Goal: Transaction & Acquisition: Register for event/course

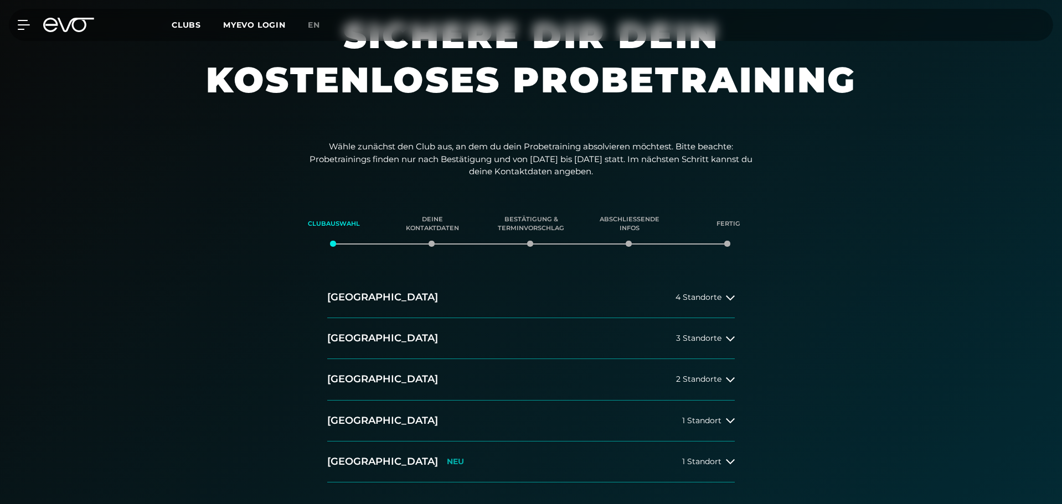
scroll to position [111, 0]
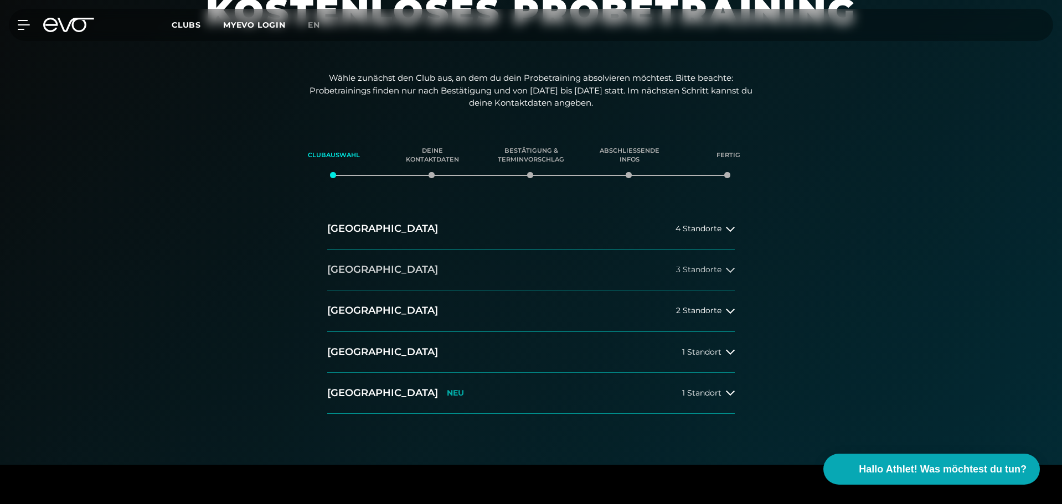
click at [725, 266] on div "3 Standorte" at bounding box center [705, 270] width 59 height 9
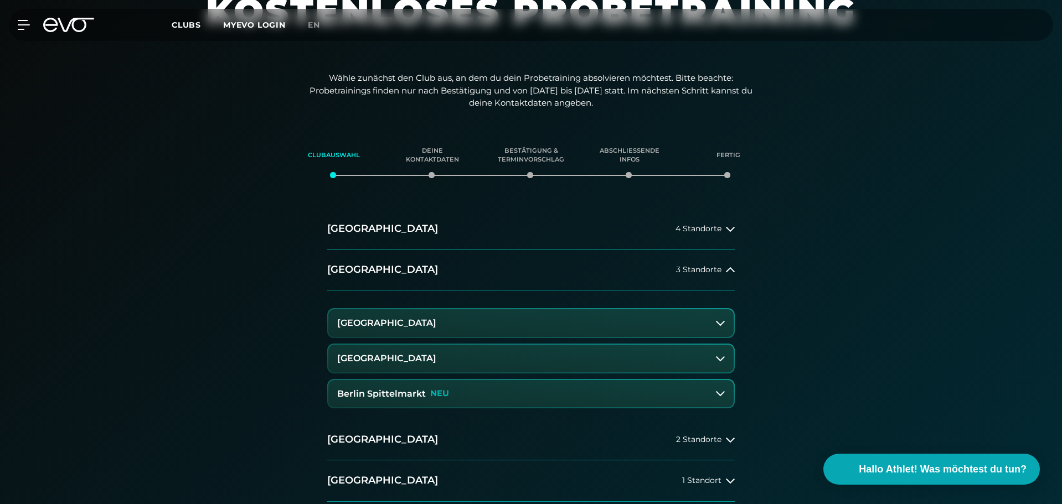
click at [478, 365] on button "[GEOGRAPHIC_DATA]" at bounding box center [530, 359] width 405 height 28
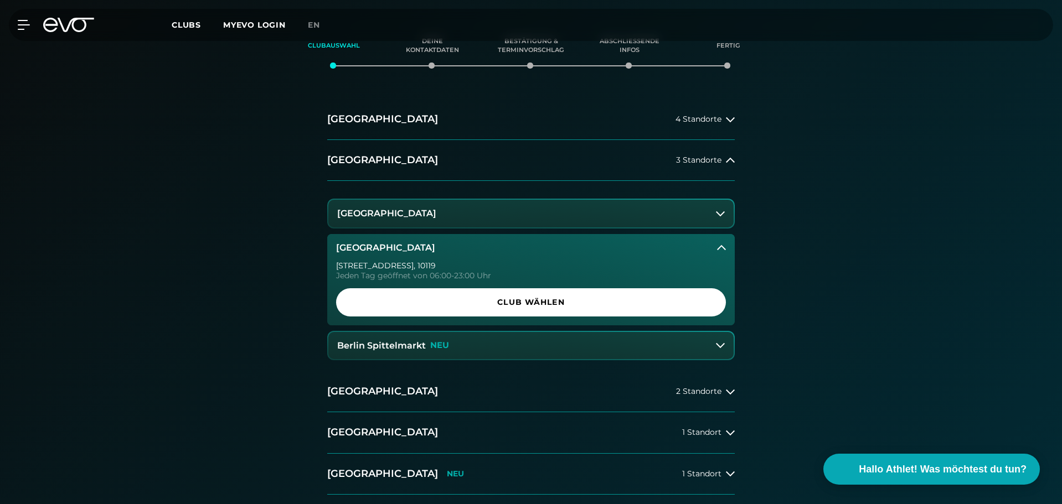
scroll to position [221, 0]
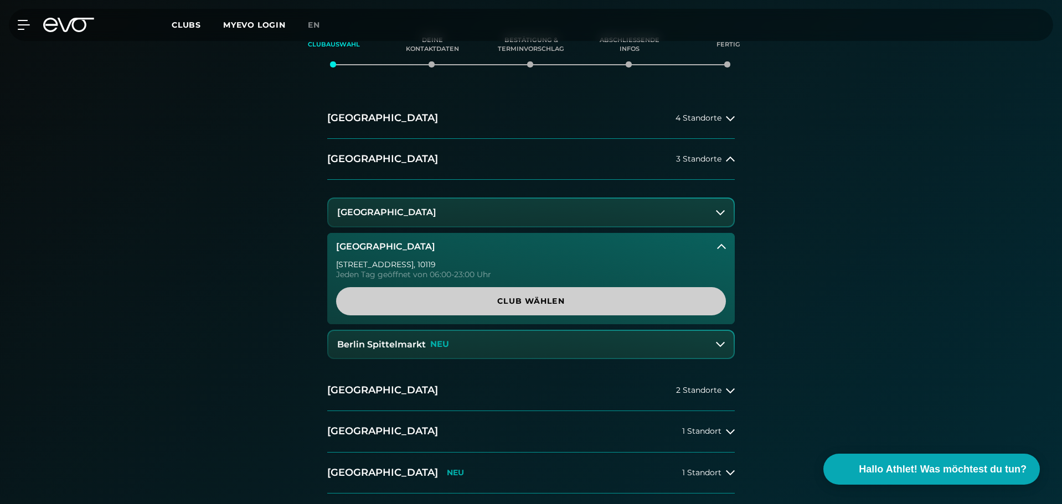
click at [510, 307] on span "Club wählen" at bounding box center [531, 302] width 337 height 12
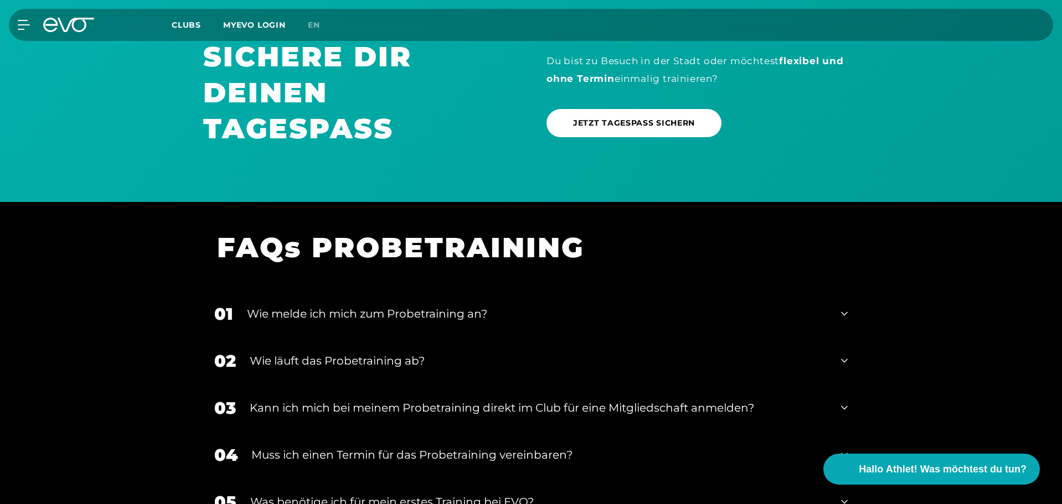
scroll to position [854, 0]
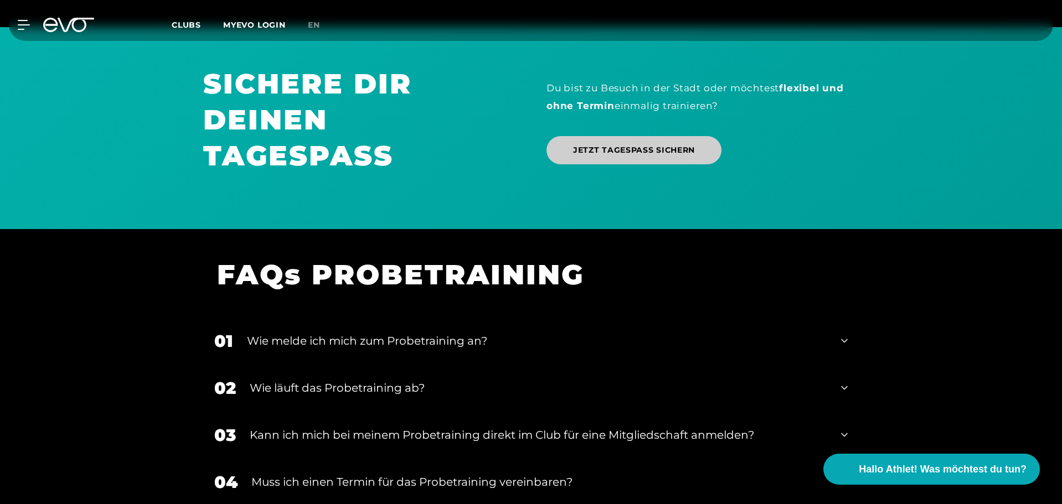
click at [674, 153] on span "JETZT TAGESPASS SICHERN" at bounding box center [634, 150] width 122 height 12
click at [519, 342] on div "Wie melde ich mich zum Probetraining an?" at bounding box center [537, 341] width 580 height 17
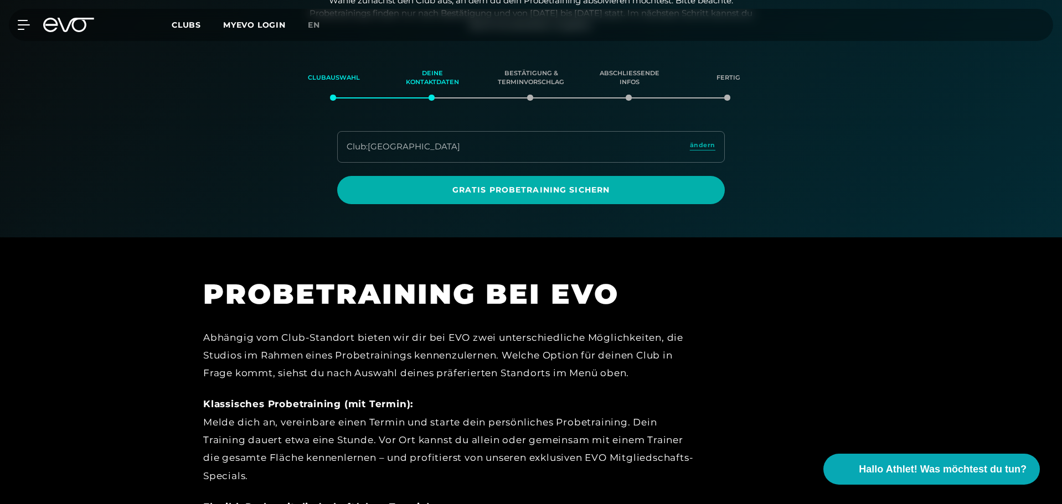
scroll to position [135, 0]
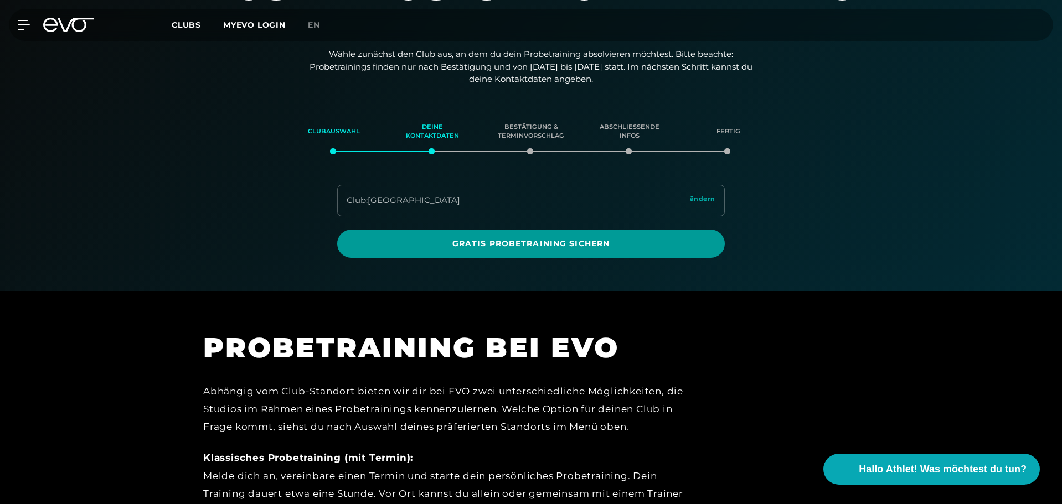
click at [596, 246] on span "Gratis Probetraining sichern" at bounding box center [531, 244] width 334 height 12
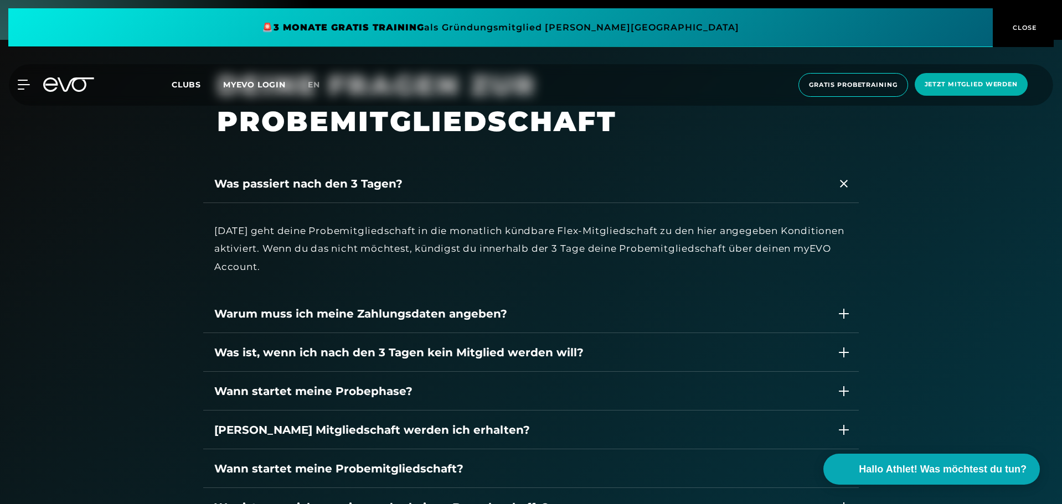
scroll to position [1550, 0]
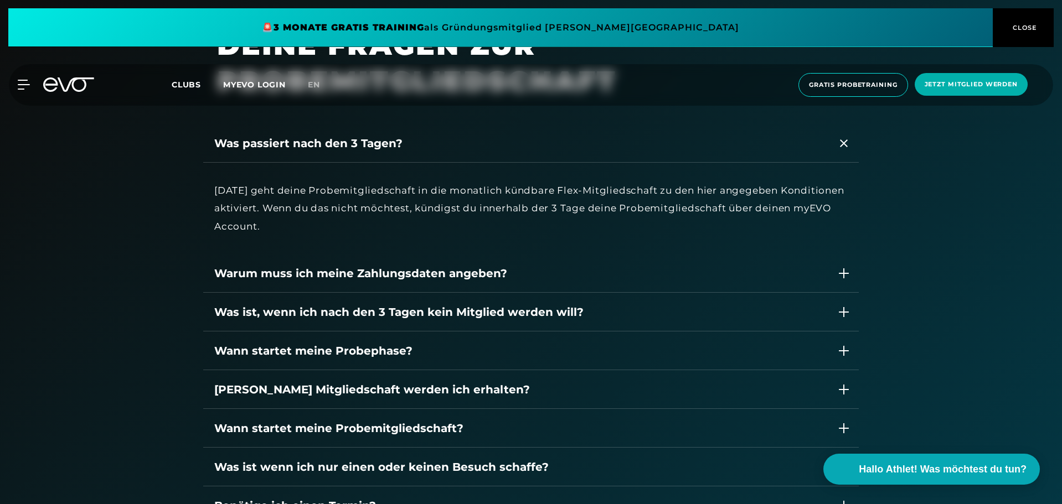
click at [507, 268] on div "Warum muss ich meine Zahlungsdaten angeben?" at bounding box center [520, 273] width 612 height 17
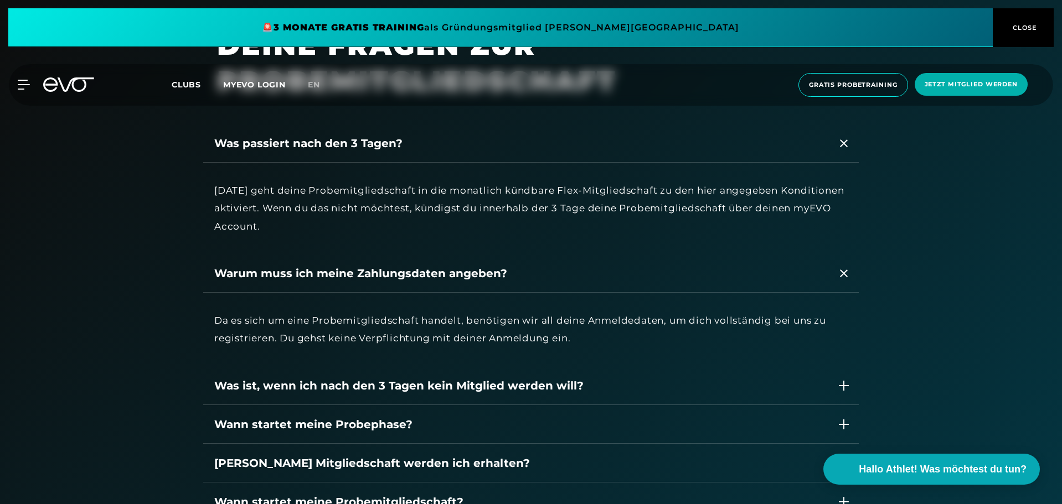
scroll to position [1716, 0]
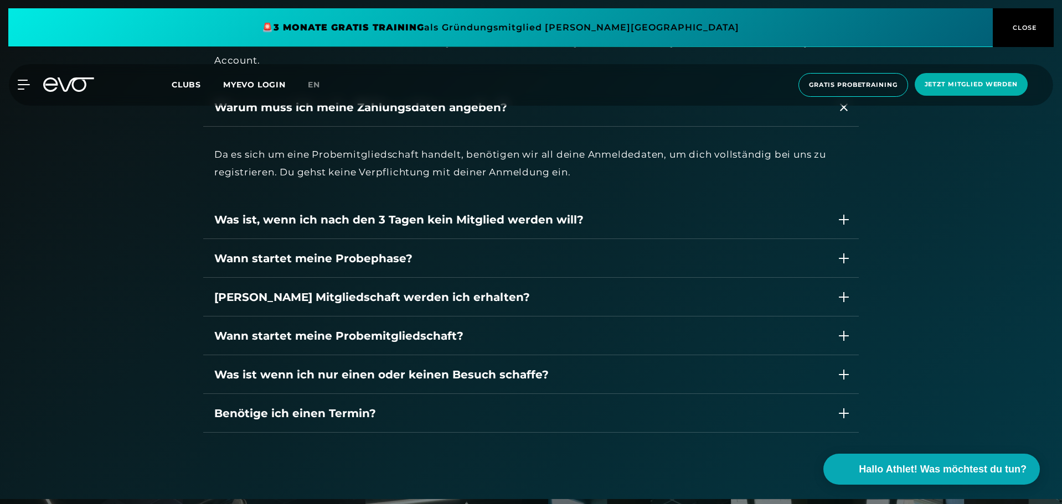
click at [600, 221] on div "Was ist, wenn ich nach den 3 Tagen kein Mitglied werden will?" at bounding box center [520, 219] width 612 height 17
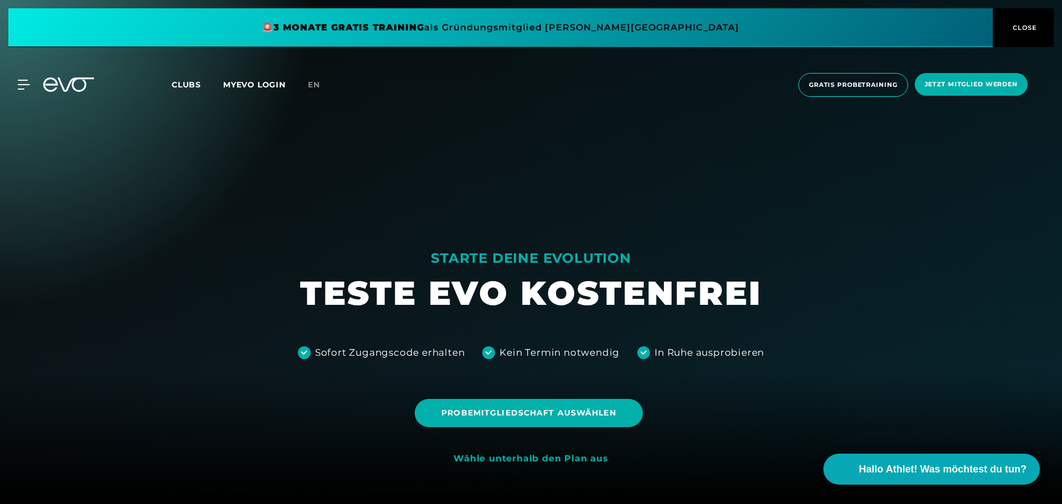
scroll to position [0, 0]
